Goal: Information Seeking & Learning: Learn about a topic

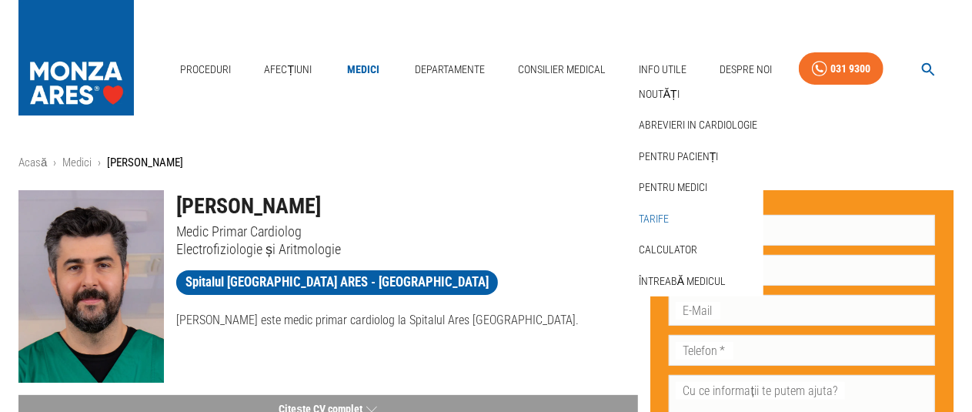
click at [665, 206] on link "Tarife" at bounding box center [654, 218] width 36 height 25
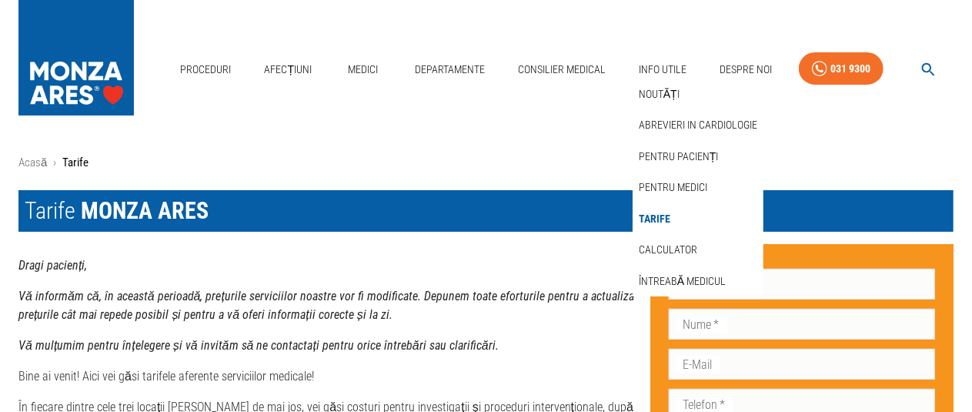
click at [426, 112] on div "Proceduri Afecțiuni Medici Departamente Consilier Medical Info Utile Noutăți Ab…" at bounding box center [486, 65] width 972 height 131
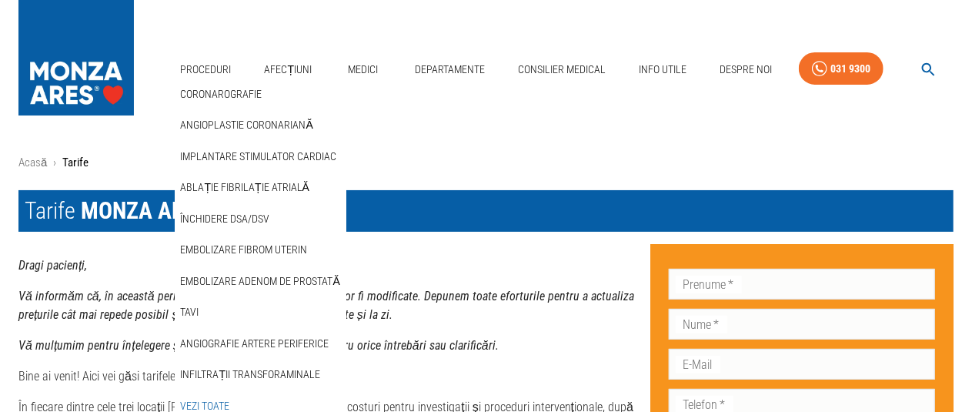
click at [211, 393] on link "Vezi Toate" at bounding box center [205, 405] width 55 height 25
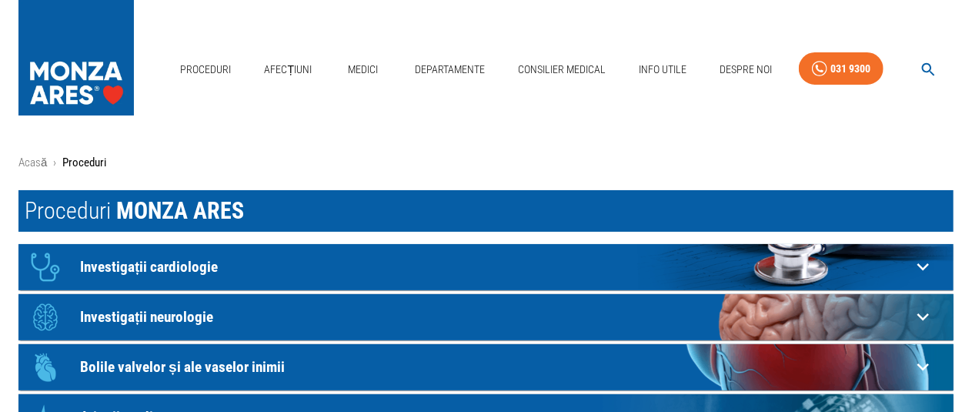
click at [169, 266] on p "Investigații cardiologie" at bounding box center [495, 267] width 831 height 16
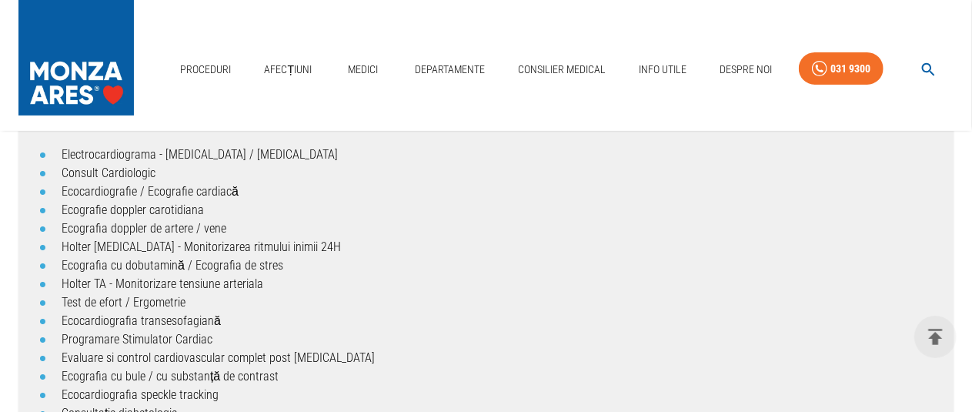
scroll to position [182, 0]
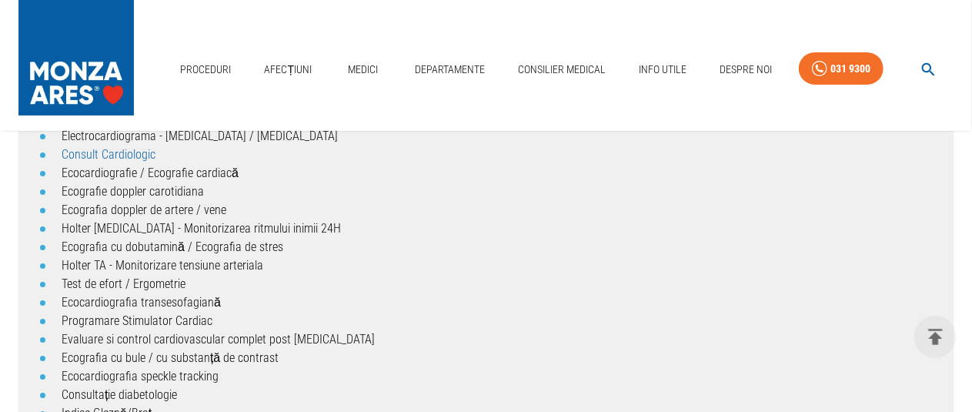
click at [129, 155] on link "Consult Cardiologic" at bounding box center [109, 154] width 94 height 15
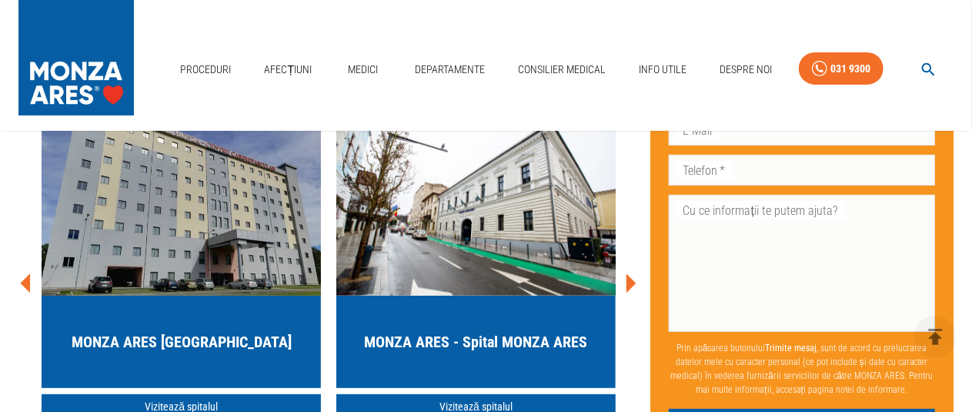
scroll to position [3100, 0]
